Goal: Task Accomplishment & Management: Manage account settings

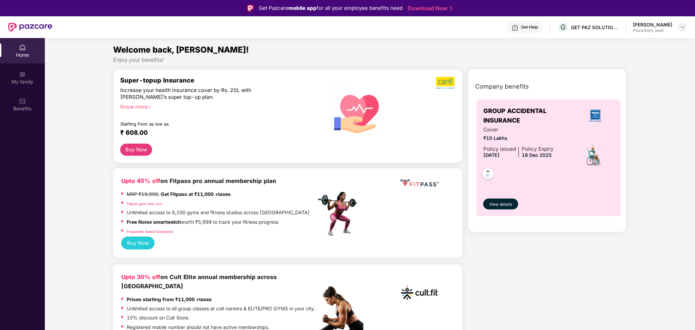
click at [684, 29] on img at bounding box center [682, 26] width 5 height 5
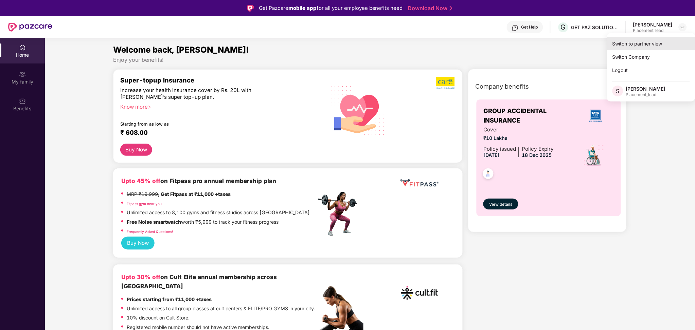
click at [649, 49] on div "Switch to partner view" at bounding box center [651, 43] width 88 height 13
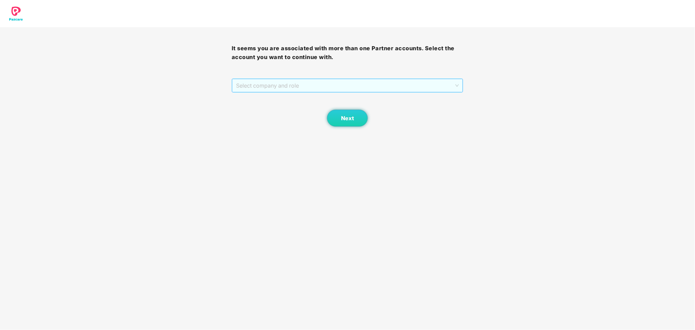
click at [325, 83] on span "Select company and role" at bounding box center [347, 85] width 223 height 13
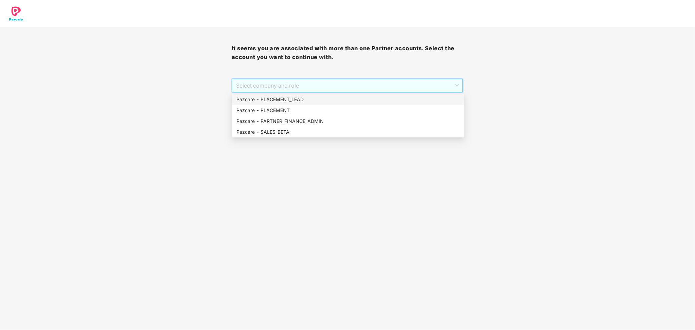
click at [308, 95] on div "Pazcare - PLACEMENT_LEAD" at bounding box center [348, 99] width 232 height 11
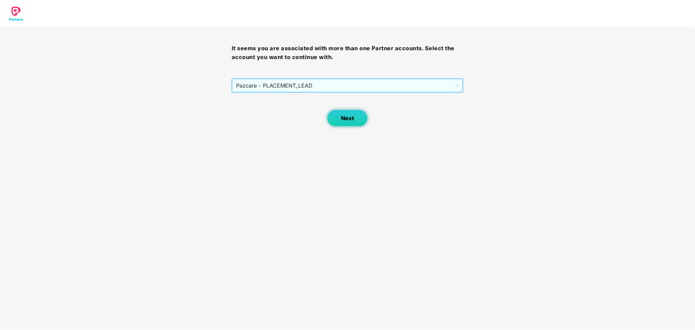
click at [358, 124] on button "Next" at bounding box center [347, 118] width 41 height 17
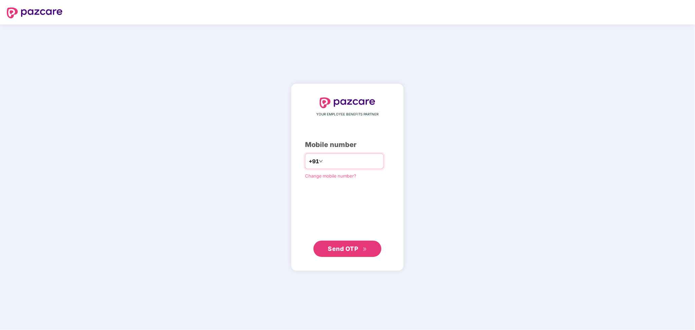
type input "**********"
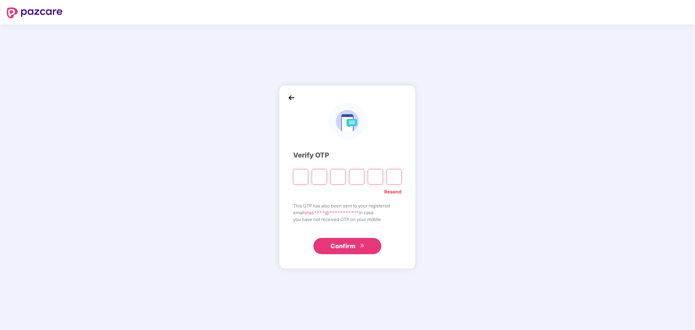
type input "*"
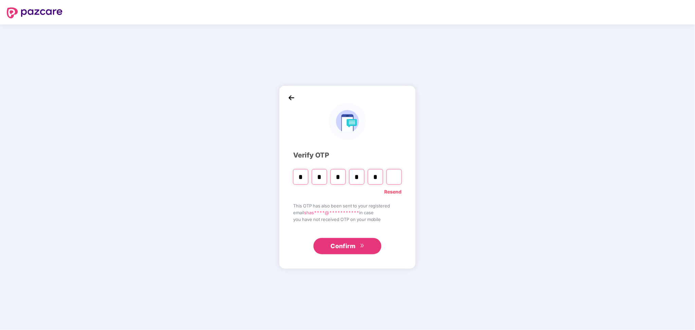
type input "*"
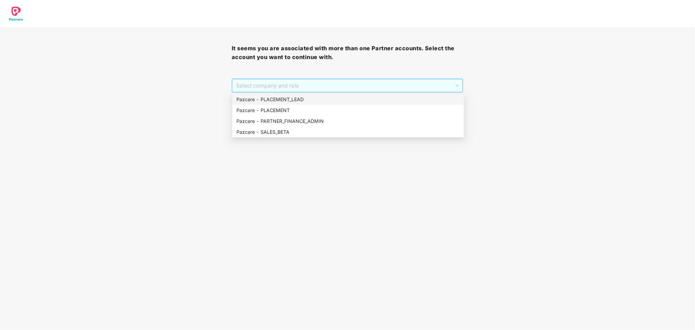
click at [394, 87] on span "Select company and role" at bounding box center [347, 85] width 223 height 13
click at [354, 96] on div "Pazcare - PLACEMENT_LEAD" at bounding box center [348, 99] width 224 height 7
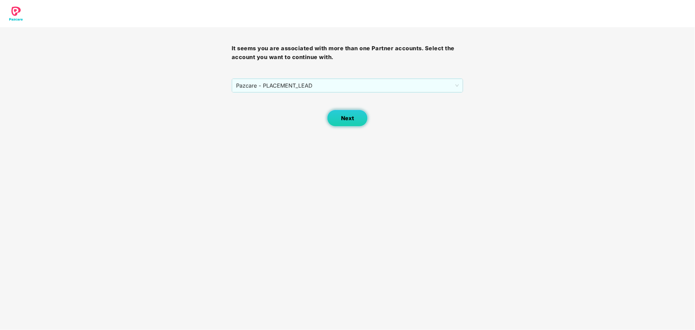
click at [345, 120] on span "Next" at bounding box center [347, 118] width 13 height 6
